Goal: Task Accomplishment & Management: Manage account settings

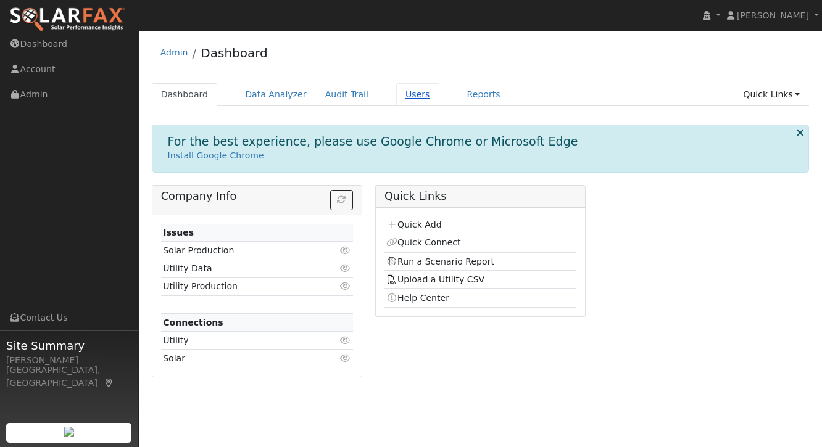
click at [402, 99] on link "Users" at bounding box center [417, 94] width 43 height 23
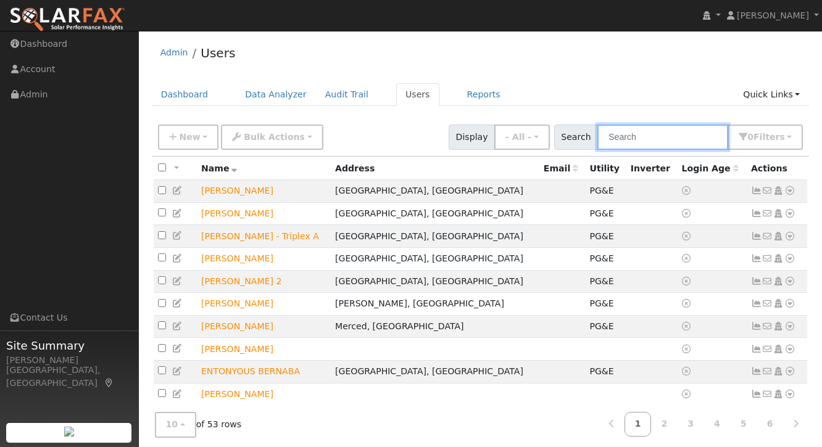
click at [684, 144] on input "text" at bounding box center [662, 137] width 131 height 25
type input "B"
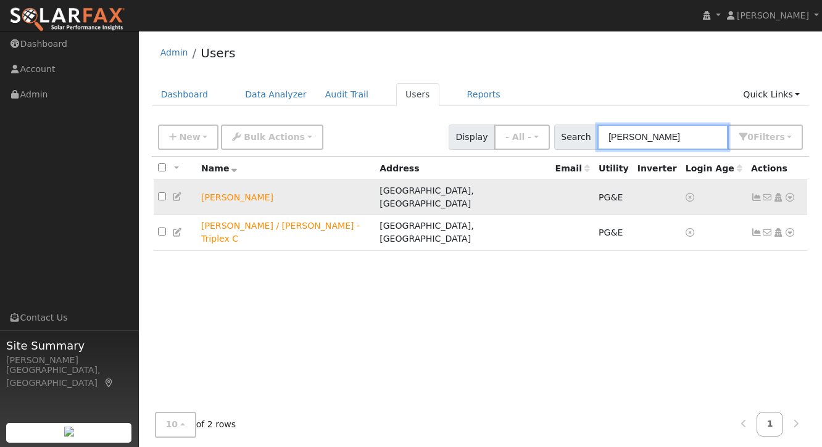
type input "Ernest"
click at [755, 193] on icon at bounding box center [756, 197] width 11 height 9
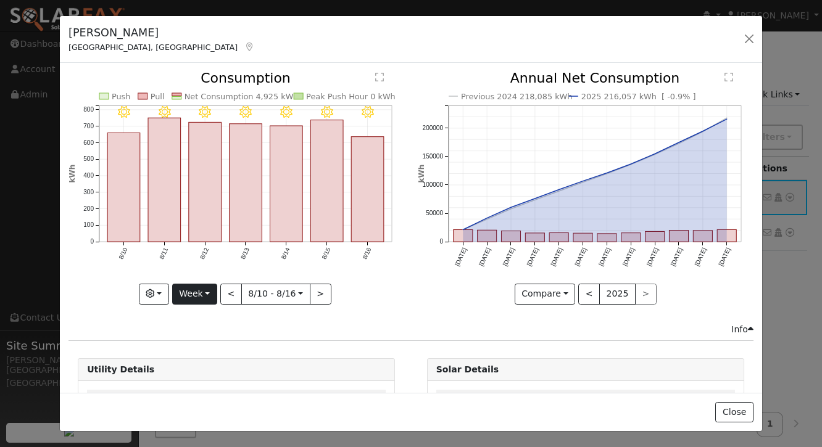
click at [200, 294] on button "Week" at bounding box center [194, 294] width 45 height 21
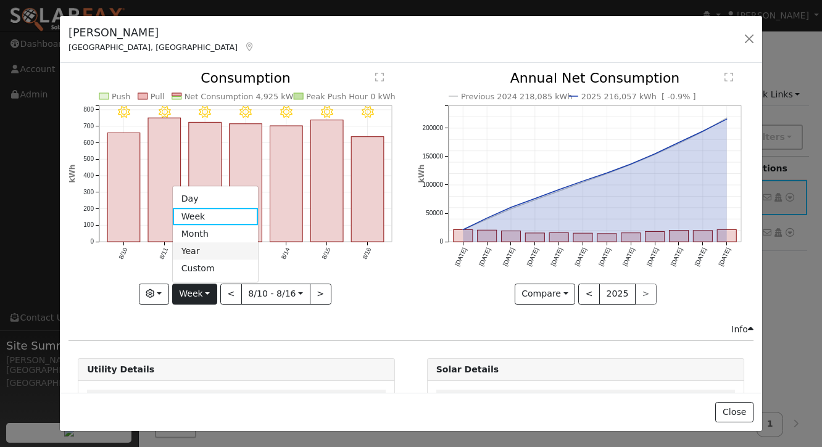
click at [199, 249] on link "Year" at bounding box center [216, 251] width 86 height 17
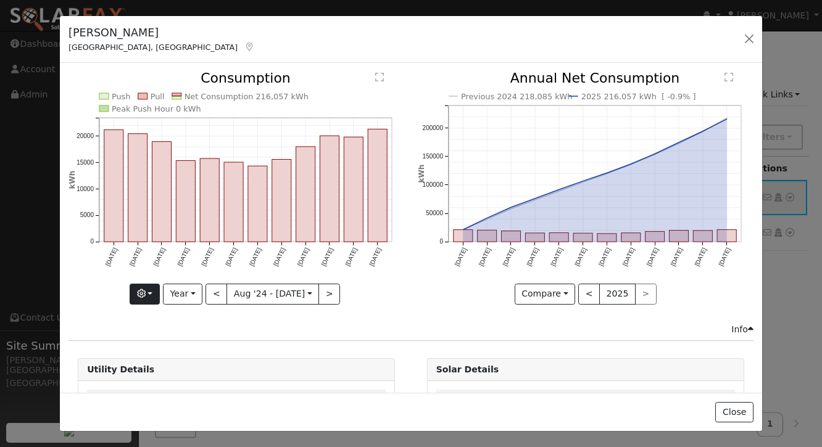
click at [151, 293] on button "button" at bounding box center [145, 294] width 30 height 21
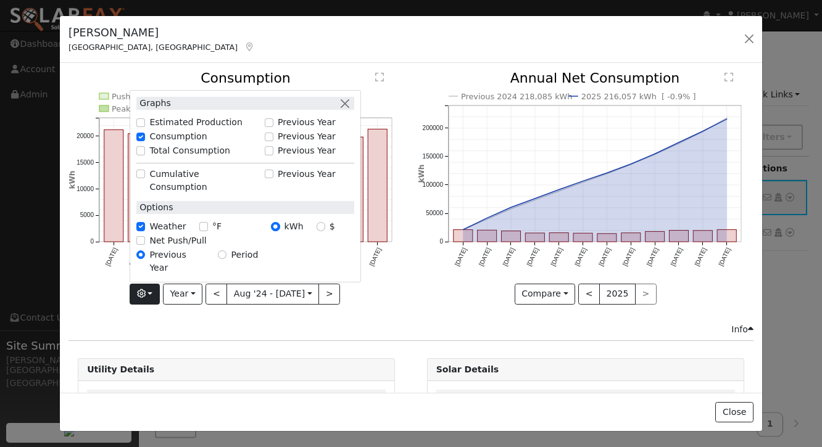
click at [445, 334] on div "Info" at bounding box center [411, 329] width 698 height 13
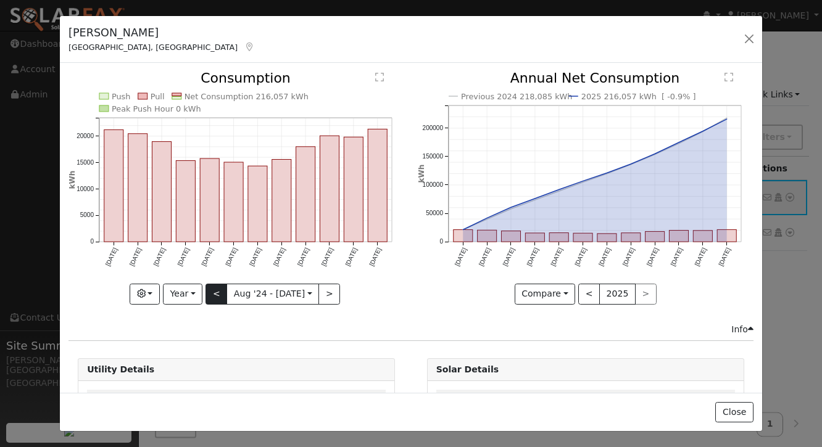
click at [215, 296] on button "<" at bounding box center [217, 294] width 22 height 21
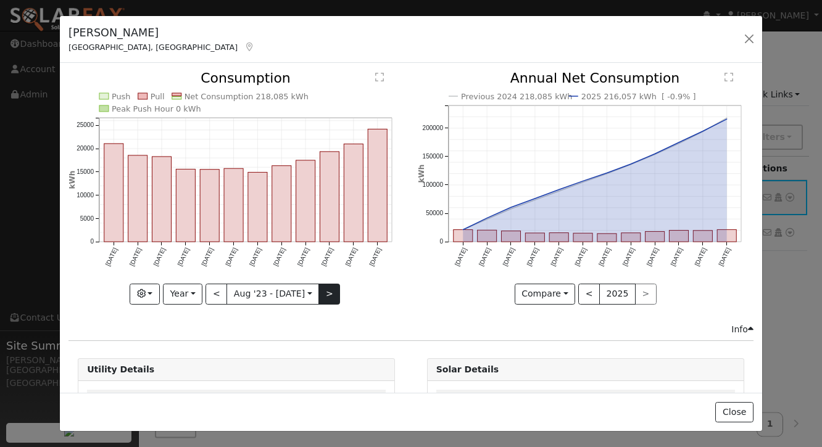
click at [326, 292] on button ">" at bounding box center [329, 294] width 22 height 21
type input "2024-08-01"
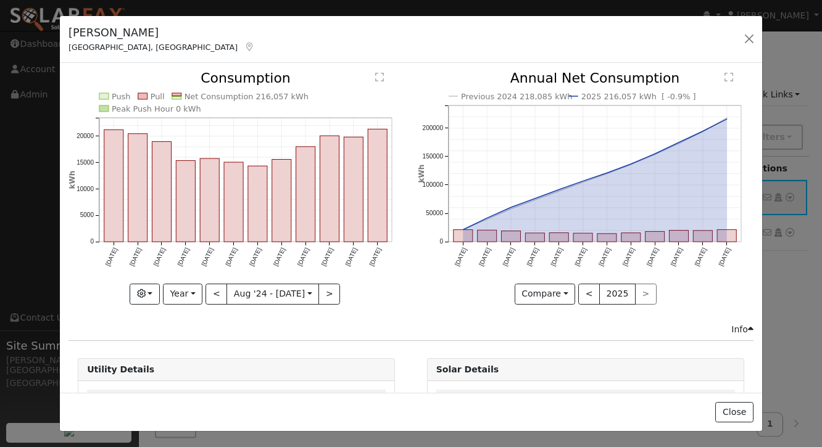
click at [415, 46] on div "ERNEST GIANNECCHINI Stockton, CA Default Account Default Account 4407 E Waterlo…" at bounding box center [411, 40] width 702 height 48
click at [440, 43] on div "ERNEST GIANNECCHINI Stockton, CA Default Account Default Account 4407 E Waterlo…" at bounding box center [411, 40] width 702 height 48
click at [160, 297] on button "button" at bounding box center [145, 294] width 30 height 21
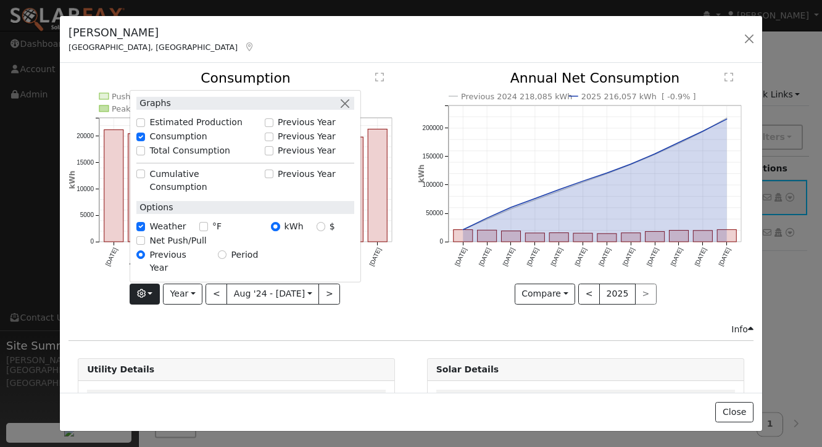
click at [325, 231] on input "$" at bounding box center [321, 227] width 9 height 9
radio input "true"
radio input "false"
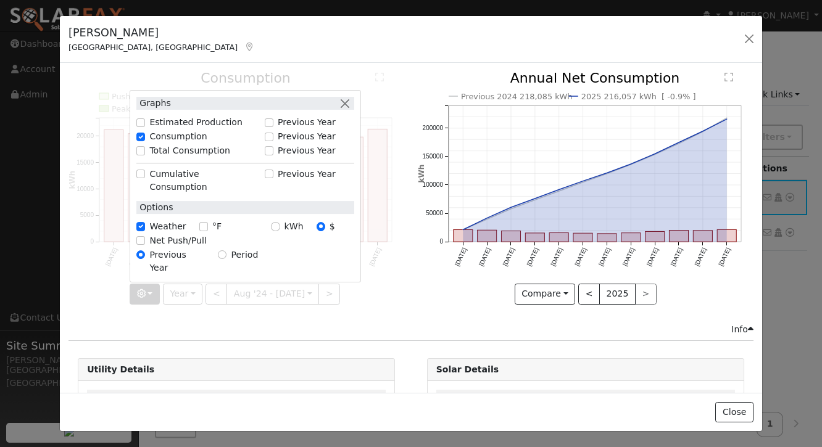
click at [389, 314] on div "Push Pull Net Consumption 216,057 kWh Peak Push Hour 0 kWh Aug '24 Sep '24 Oct …" at bounding box center [236, 197] width 349 height 251
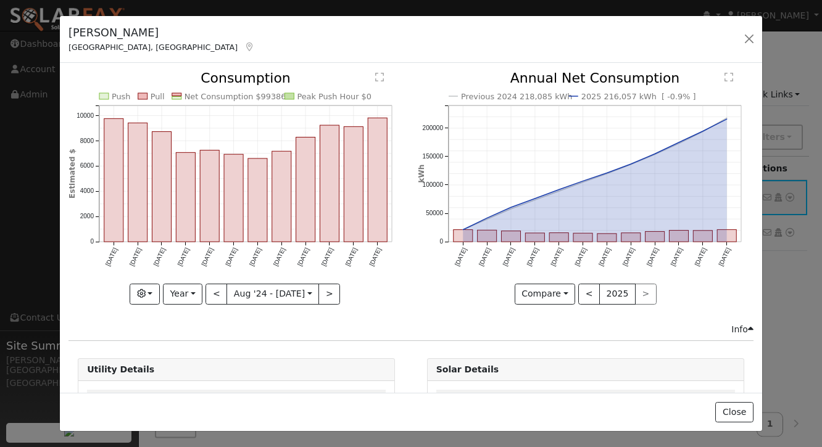
click at [367, 40] on div "ERNEST GIANNECCHINI Stockton, CA Default Account Default Account 4407 E Waterlo…" at bounding box center [411, 40] width 702 height 48
